Goal: Task Accomplishment & Management: Complete application form

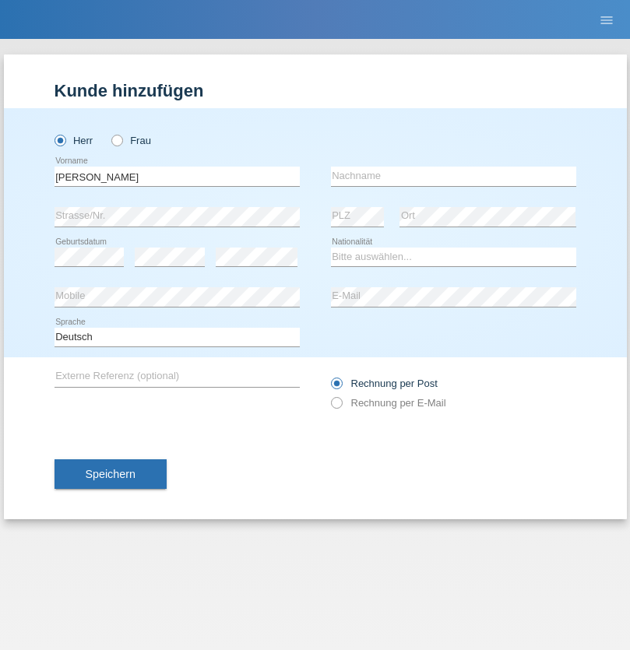
type input "[PERSON_NAME]"
click at [453, 176] on input "text" at bounding box center [453, 176] width 245 height 19
type input "Hunziker"
select select "CH"
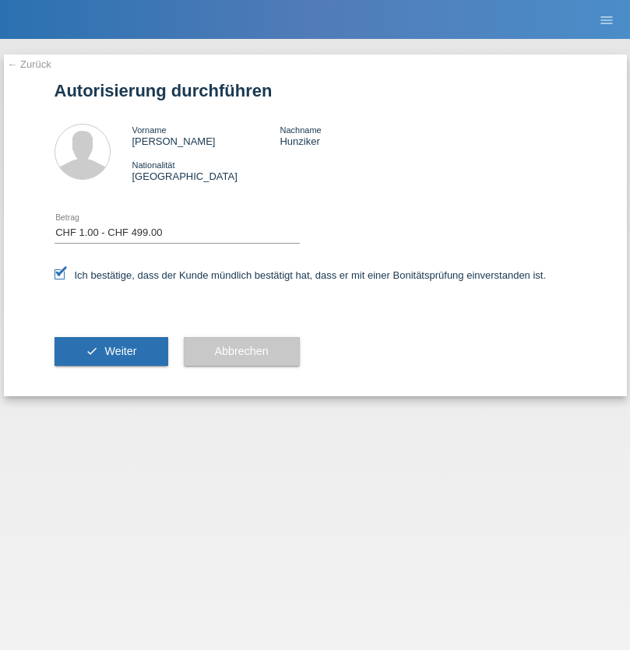
select select "1"
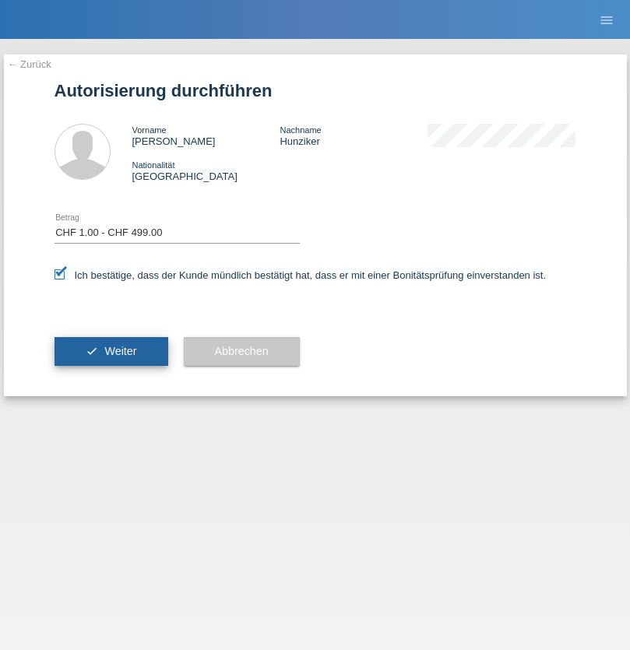
click at [111, 351] on span "Weiter" at bounding box center [120, 351] width 32 height 12
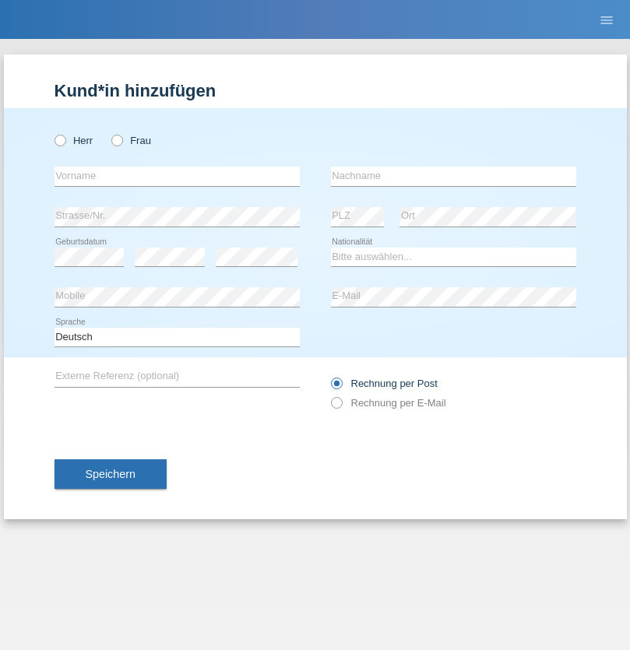
radio input "true"
click at [177, 176] on input "text" at bounding box center [176, 176] width 245 height 19
type input "[PERSON_NAME]"
click at [453, 176] on input "text" at bounding box center [453, 176] width 245 height 19
type input "Nydegger"
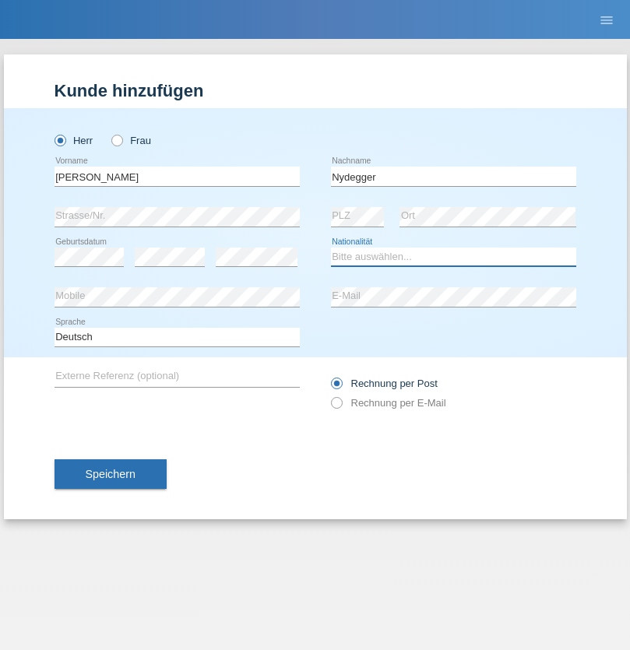
select select "CH"
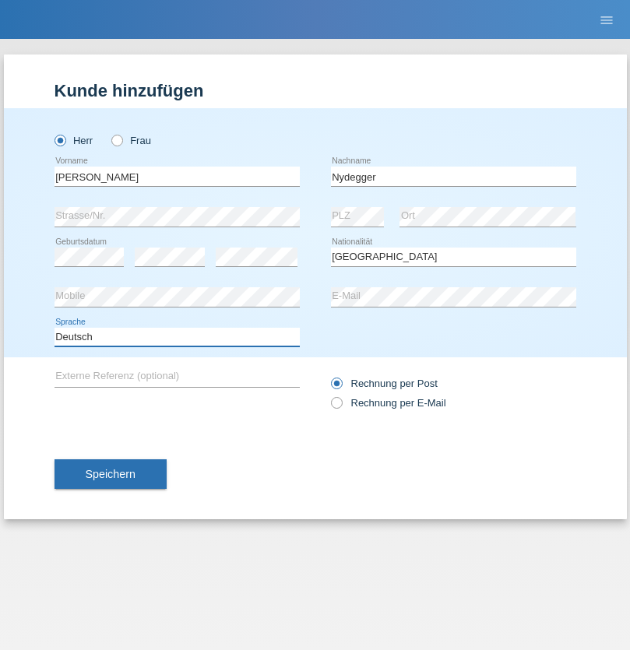
select select "en"
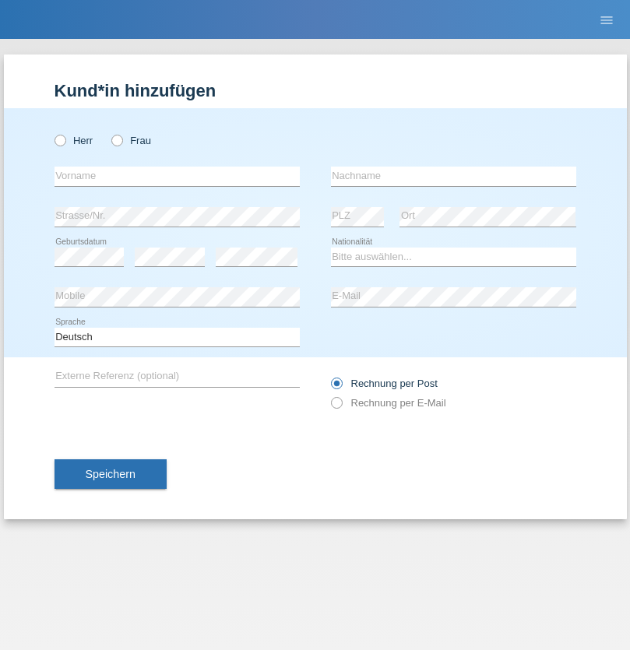
radio input "true"
click at [177, 176] on input "text" at bounding box center [176, 176] width 245 height 19
type input "Corinne"
click at [453, 176] on input "text" at bounding box center [453, 176] width 245 height 19
type input "Nydegger"
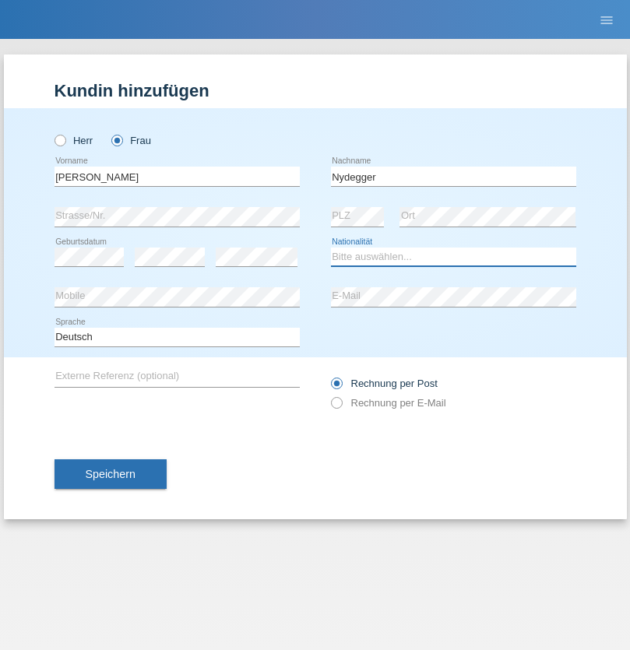
select select "CH"
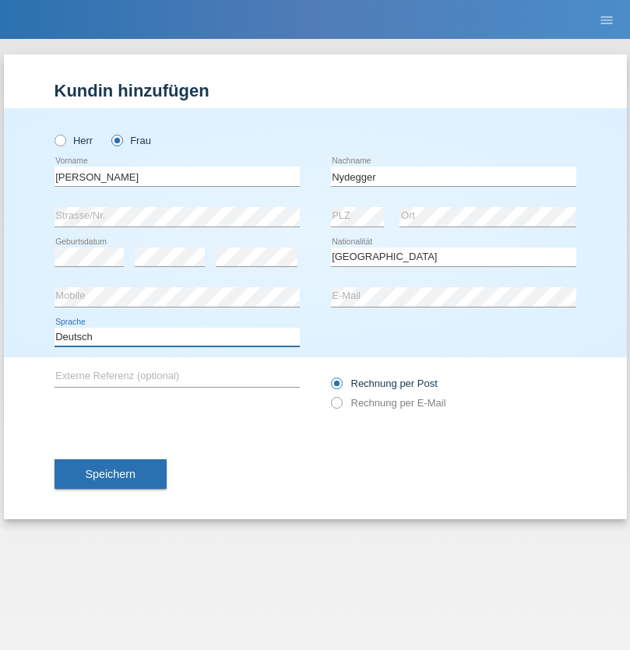
select select "en"
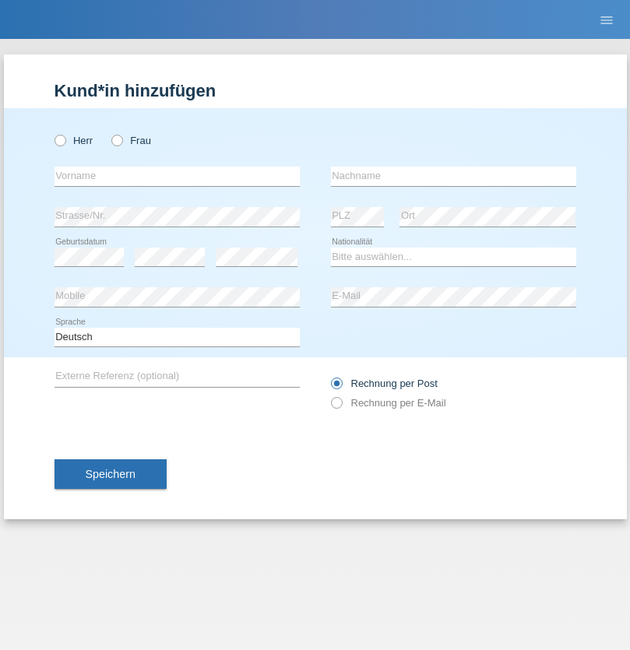
radio input "true"
click at [177, 176] on input "text" at bounding box center [176, 176] width 245 height 19
type input "Goekhan"
click at [453, 176] on input "text" at bounding box center [453, 176] width 245 height 19
type input "Akarsu"
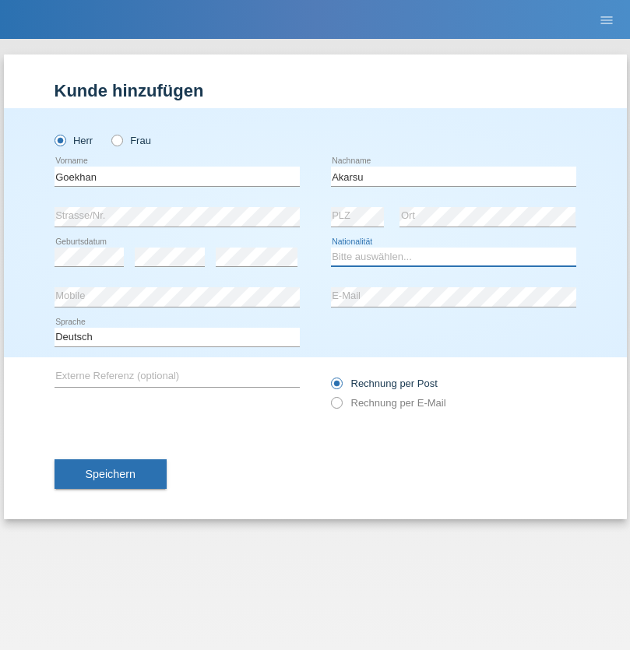
select select "AT"
select select "C"
select select "01"
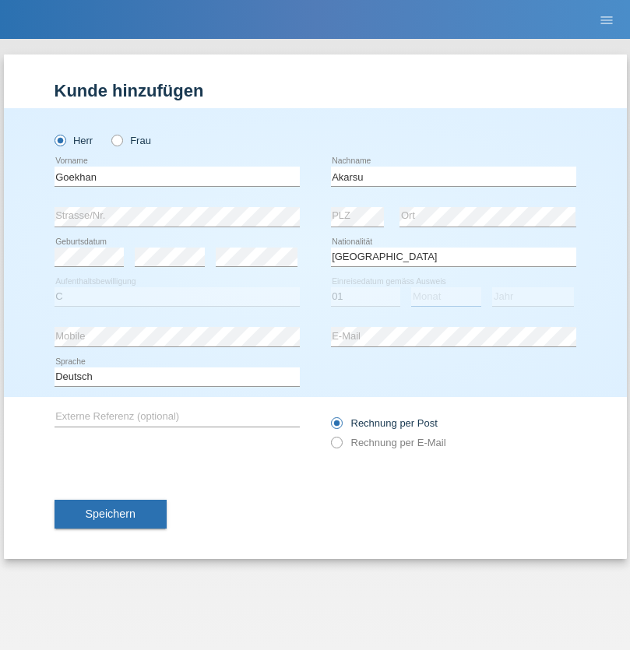
select select "05"
select select "2021"
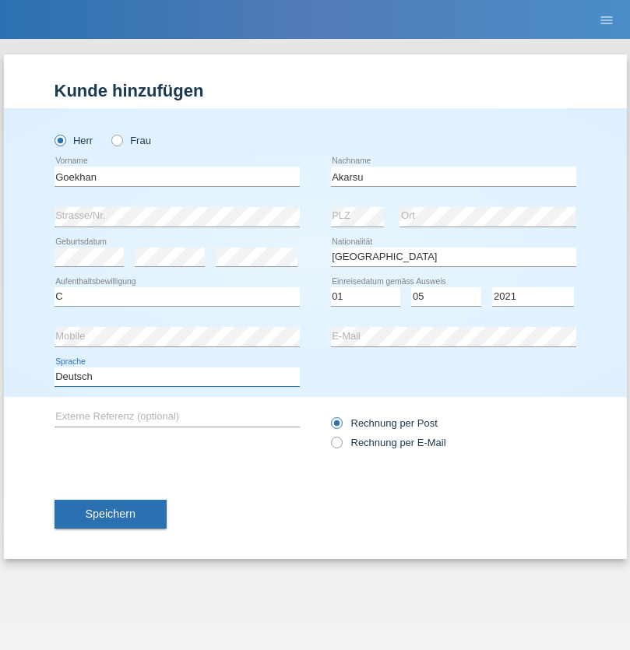
select select "en"
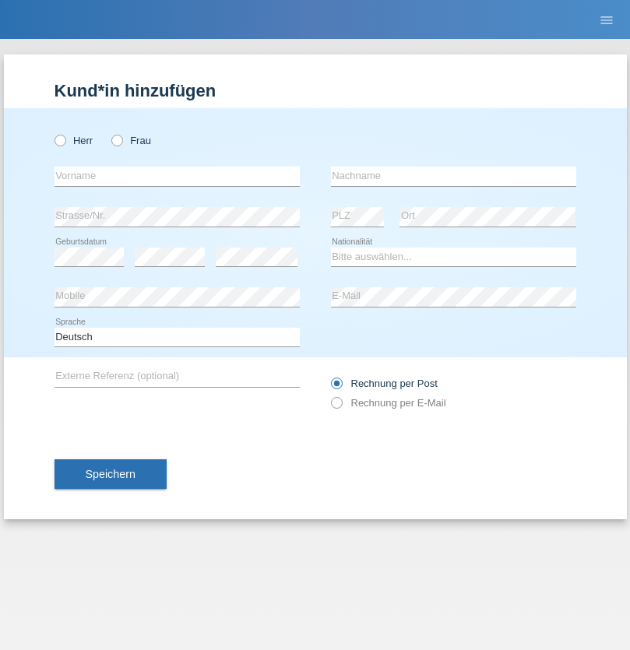
radio input "true"
click at [177, 176] on input "text" at bounding box center [176, 176] width 245 height 19
type input "Daniele"
click at [453, 176] on input "text" at bounding box center [453, 176] width 245 height 19
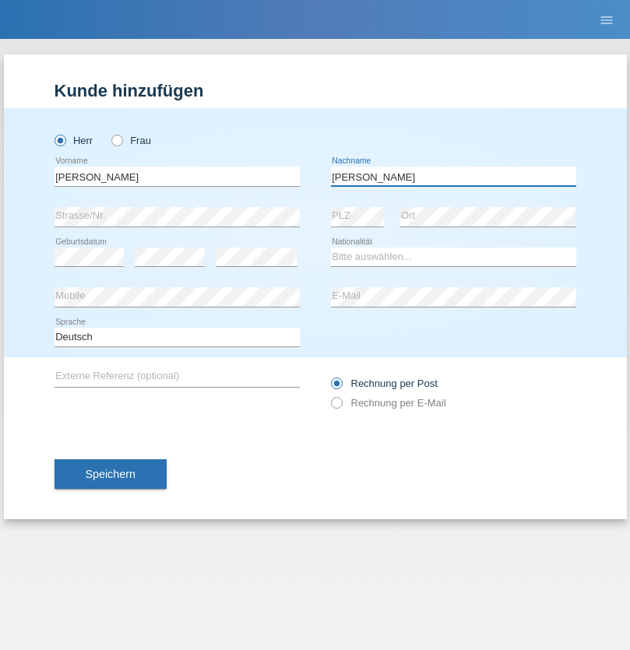
type input "Daniele"
select select "IT"
select select "C"
select select "22"
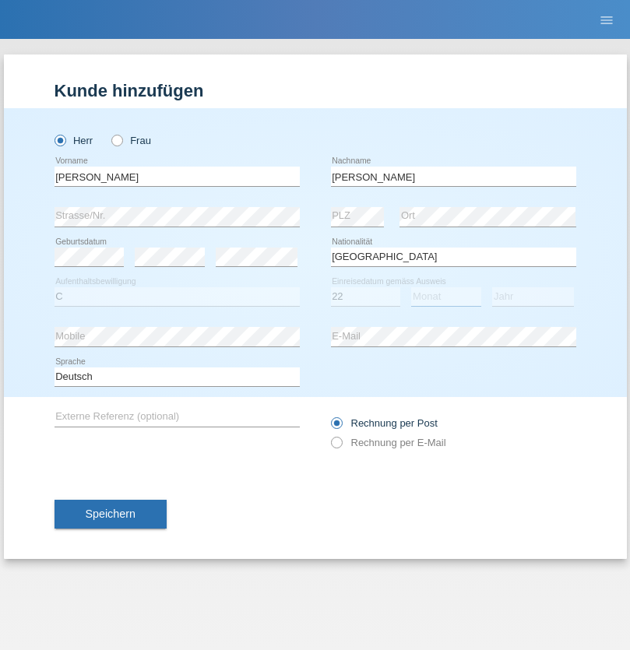
select select "06"
select select "1964"
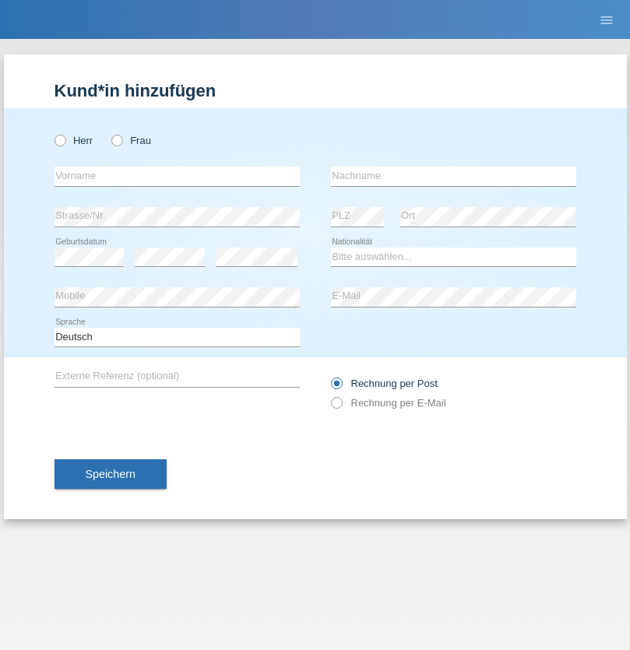
radio input "true"
click at [177, 176] on input "text" at bounding box center [176, 176] width 245 height 19
type input "Carnevale"
click at [453, 176] on input "text" at bounding box center [453, 176] width 245 height 19
type input "Alessio"
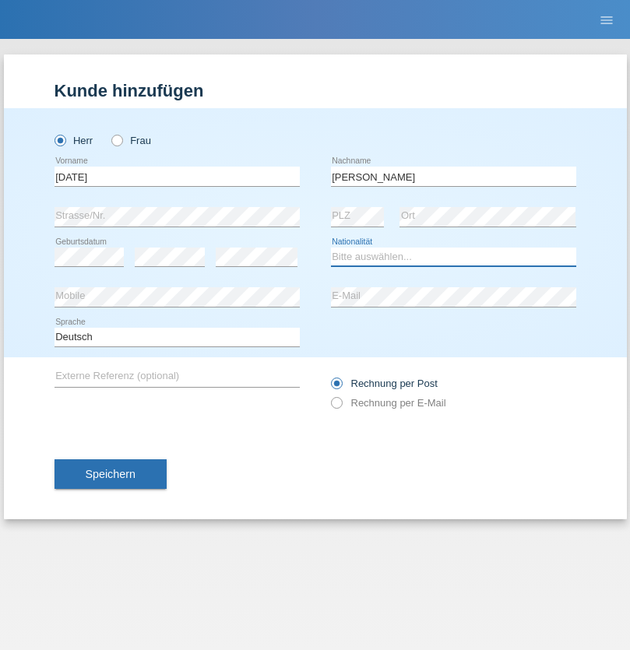
select select "IT"
select select "C"
select select "01"
select select "05"
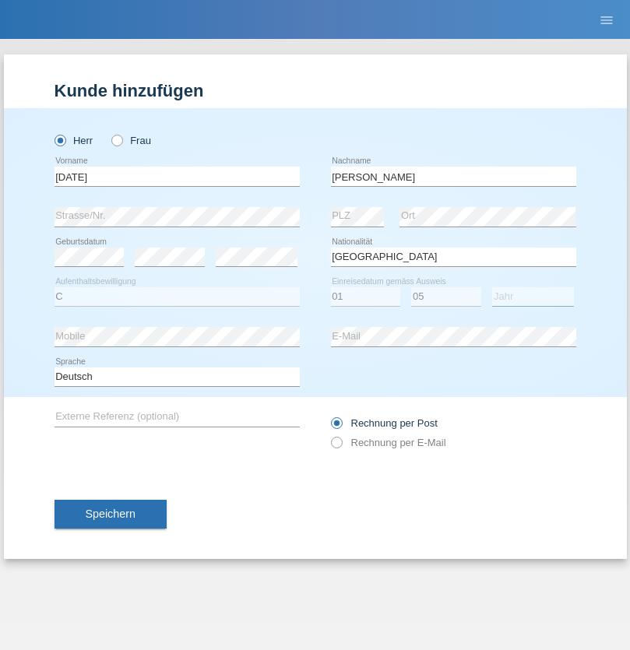
select select "2021"
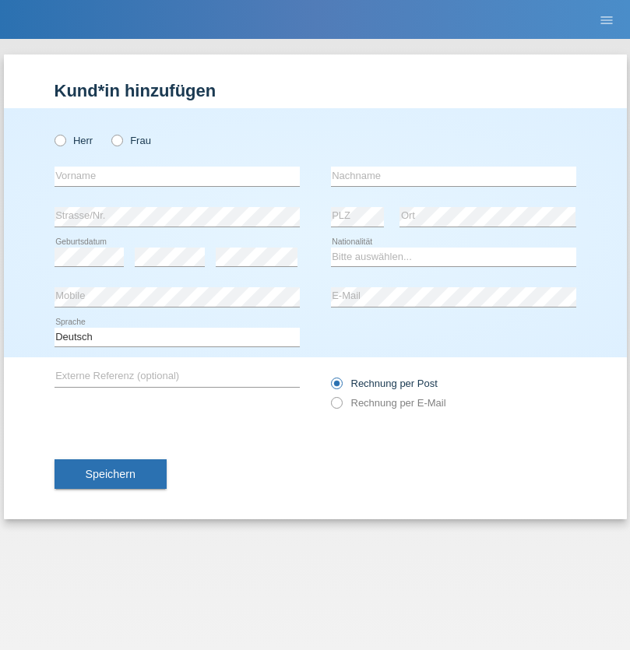
radio input "true"
click at [177, 176] on input "text" at bounding box center [176, 176] width 245 height 19
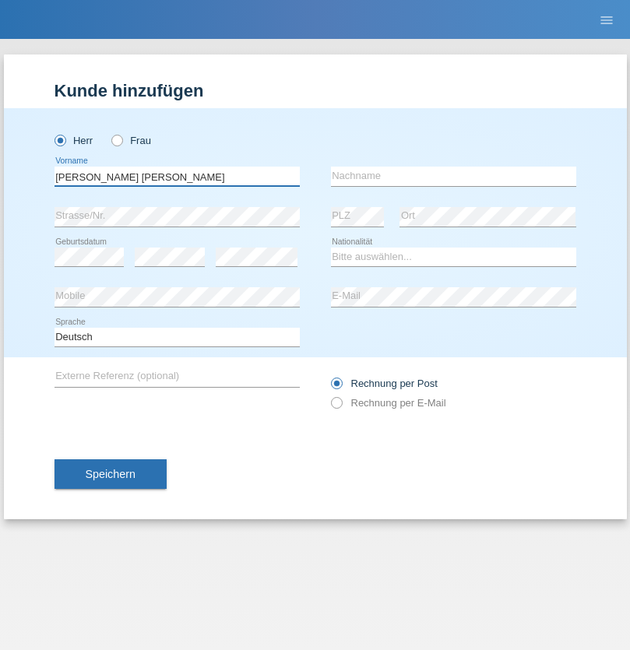
type input "[PERSON_NAME] [PERSON_NAME]"
click at [453, 176] on input "text" at bounding box center [453, 176] width 245 height 19
type input "Cislariu"
select select "CH"
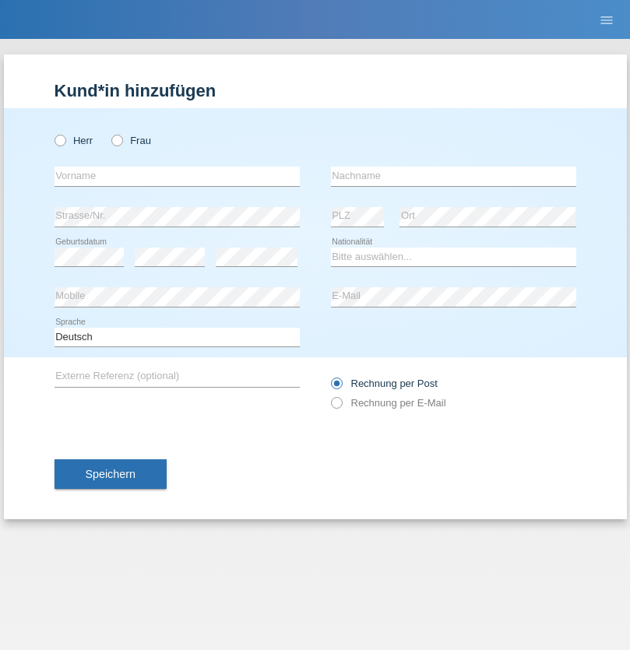
radio input "true"
select select "CH"
radio input "true"
click at [177, 176] on input "text" at bounding box center [176, 176] width 245 height 19
type input "[PERSON_NAME]"
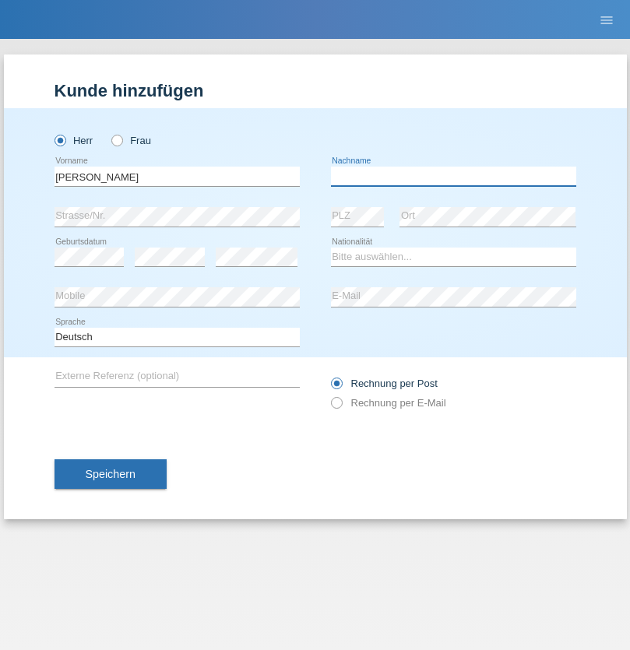
click at [453, 176] on input "text" at bounding box center [453, 176] width 245 height 19
type input "Kappelmayer"
select select "MG"
select select "C"
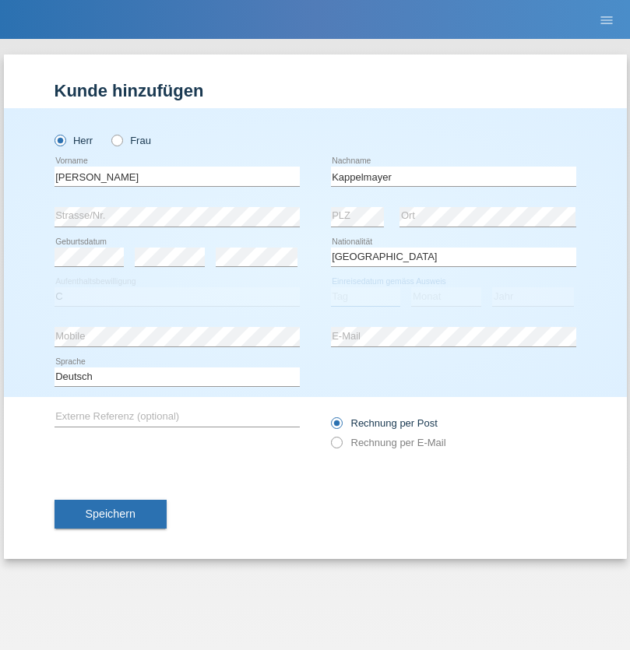
select select "31"
select select "08"
select select "2021"
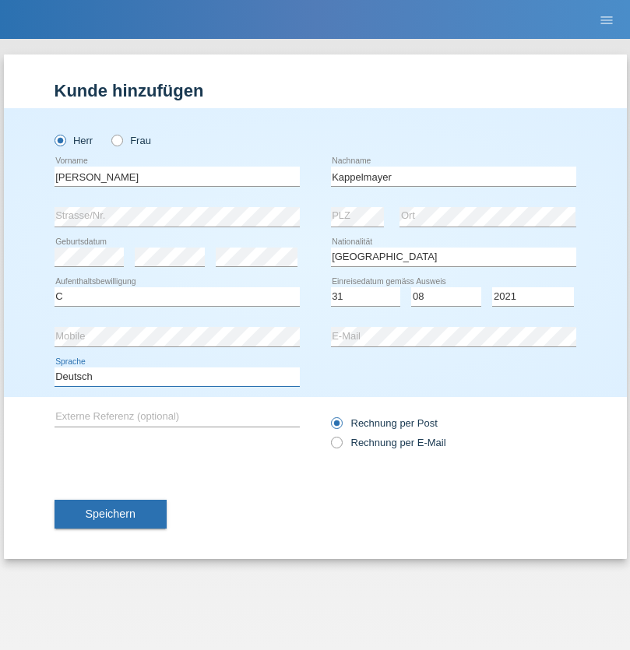
select select "en"
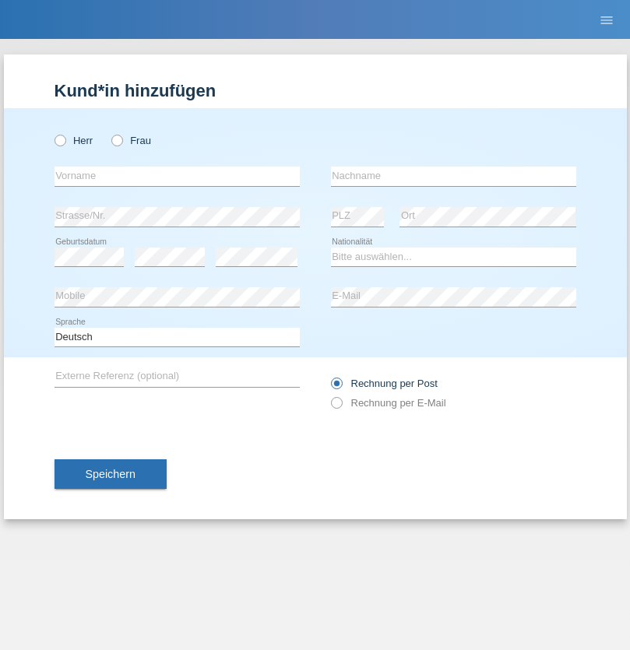
radio input "true"
click at [177, 176] on input "text" at bounding box center [176, 176] width 245 height 19
type input "firat"
click at [453, 176] on input "text" at bounding box center [453, 176] width 245 height 19
type input "kara"
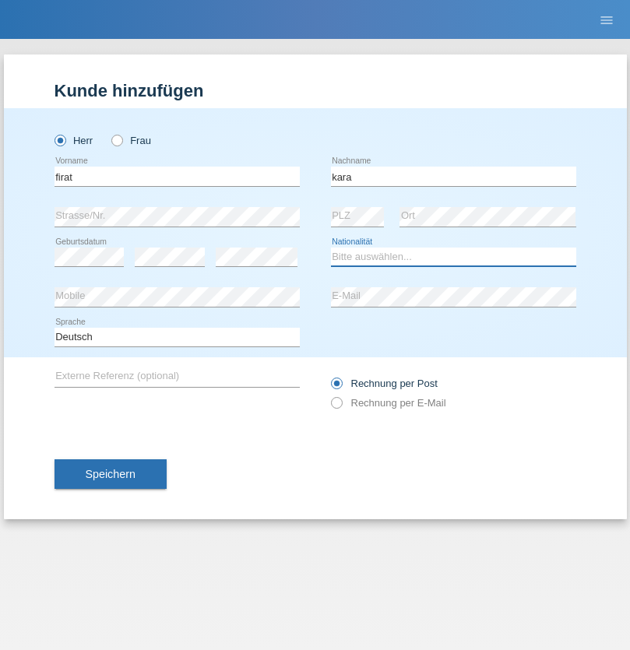
select select "CH"
radio input "true"
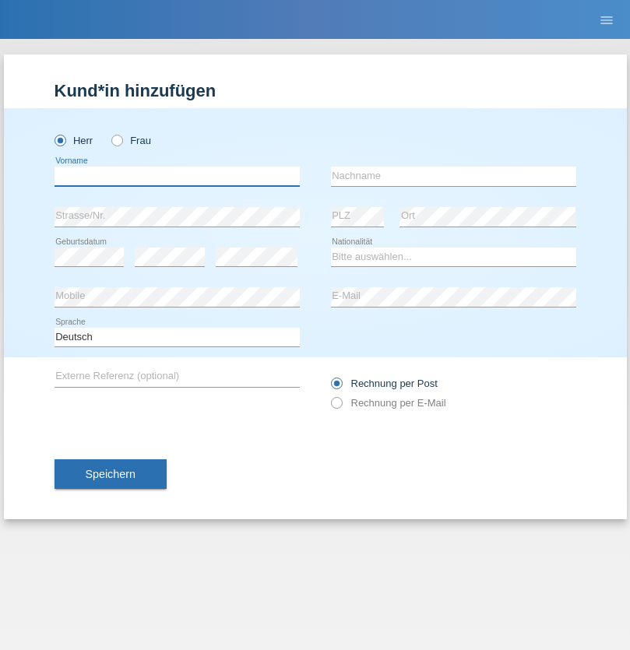
click at [177, 176] on input "text" at bounding box center [176, 176] width 245 height 19
type input "[PERSON_NAME]"
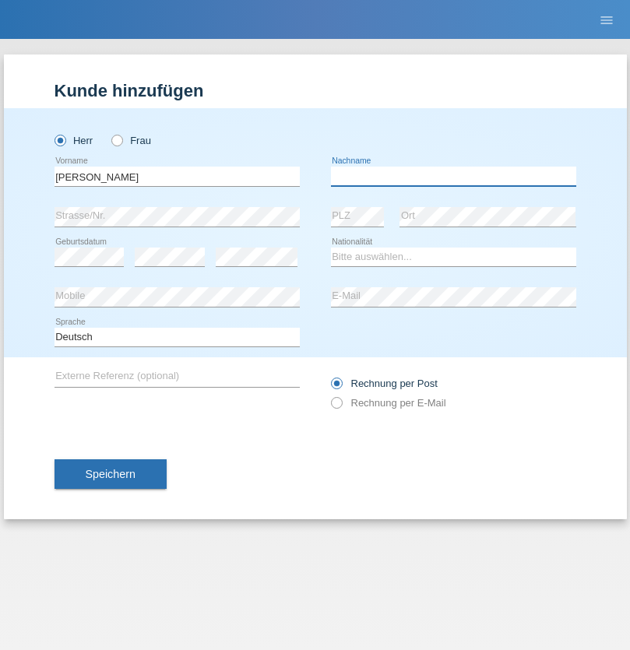
click at [453, 176] on input "text" at bounding box center [453, 176] width 245 height 19
type input "Panda nzinga"
select select "MN"
select select "C"
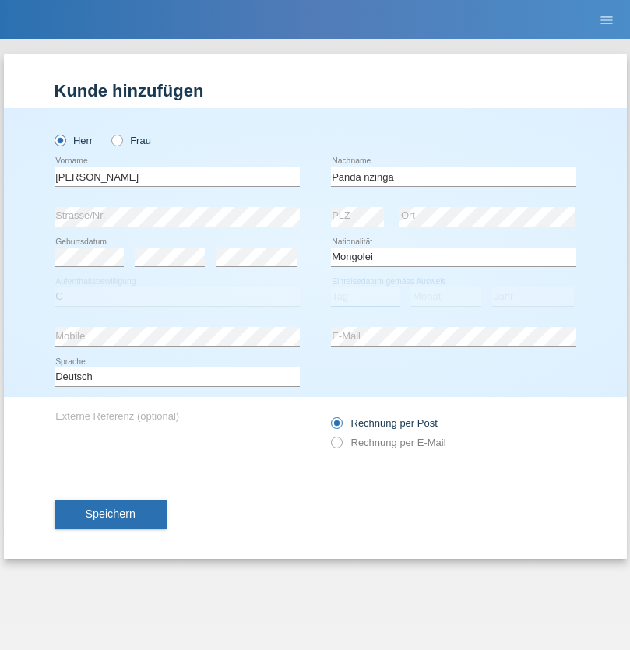
select select "28"
select select "11"
select select "2001"
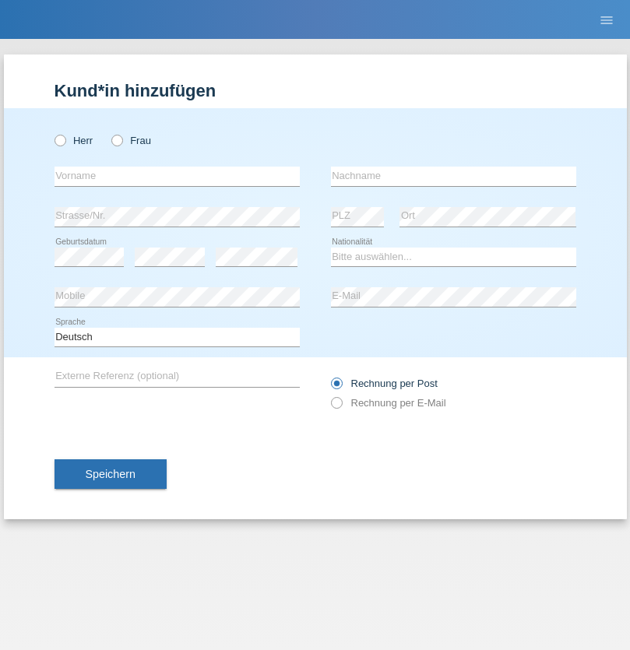
radio input "true"
select select "HU"
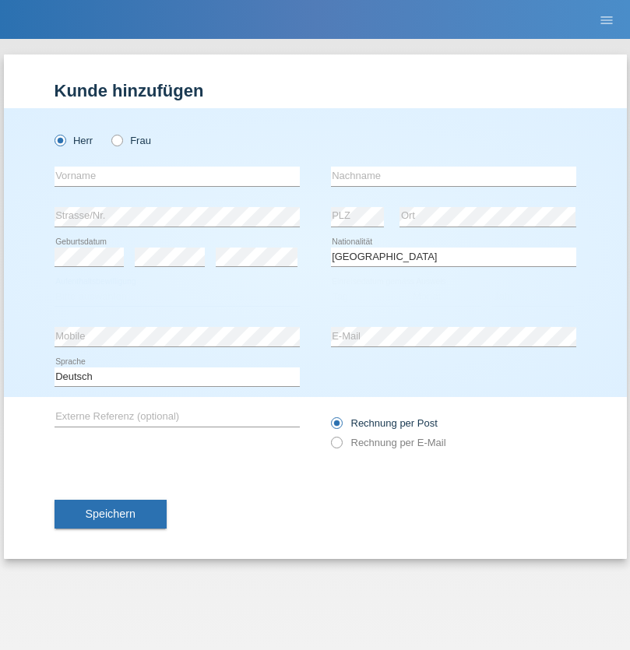
select select "C"
select select "30"
select select "10"
select select "2021"
